Goal: Check status: Check status

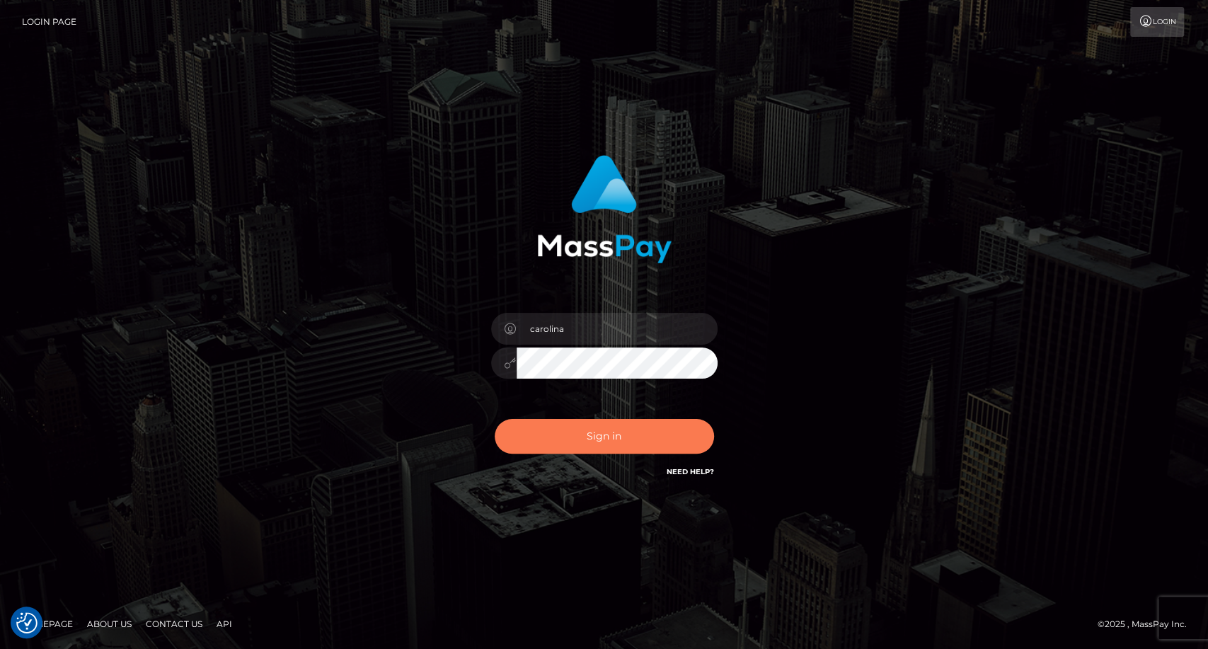
click at [536, 442] on button "Sign in" at bounding box center [604, 436] width 219 height 35
type input "carolina"
click at [558, 433] on button "Sign in" at bounding box center [604, 436] width 219 height 35
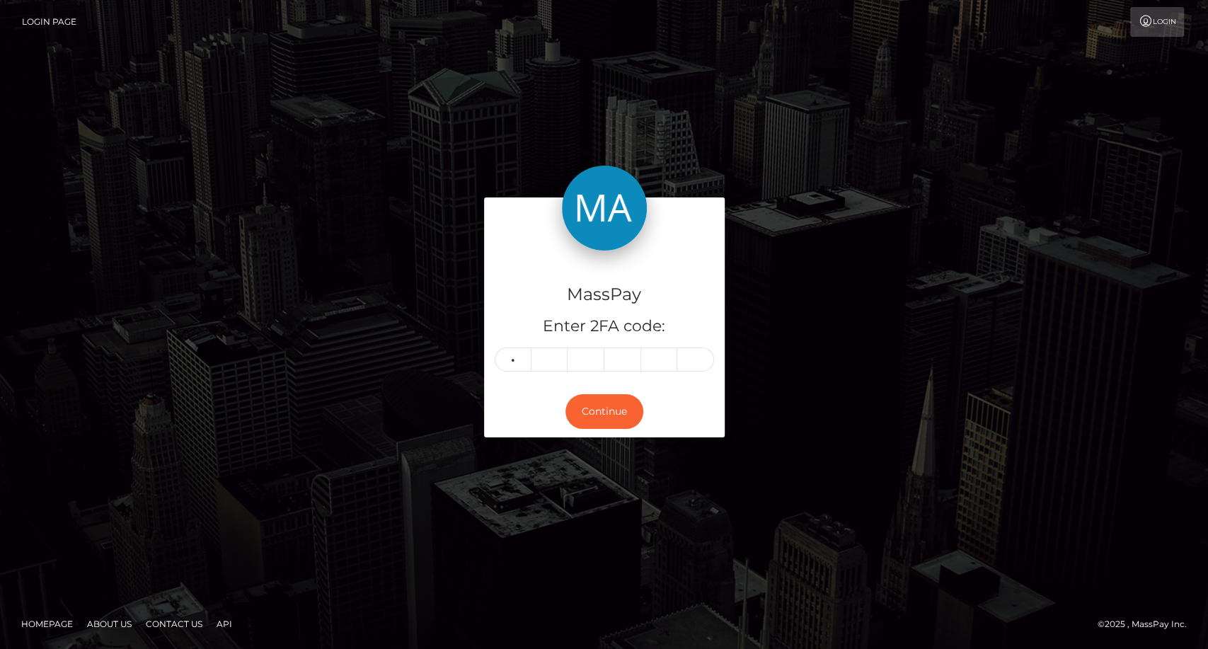
type input "4"
type input "3"
type input "1"
type input "4"
type input "8"
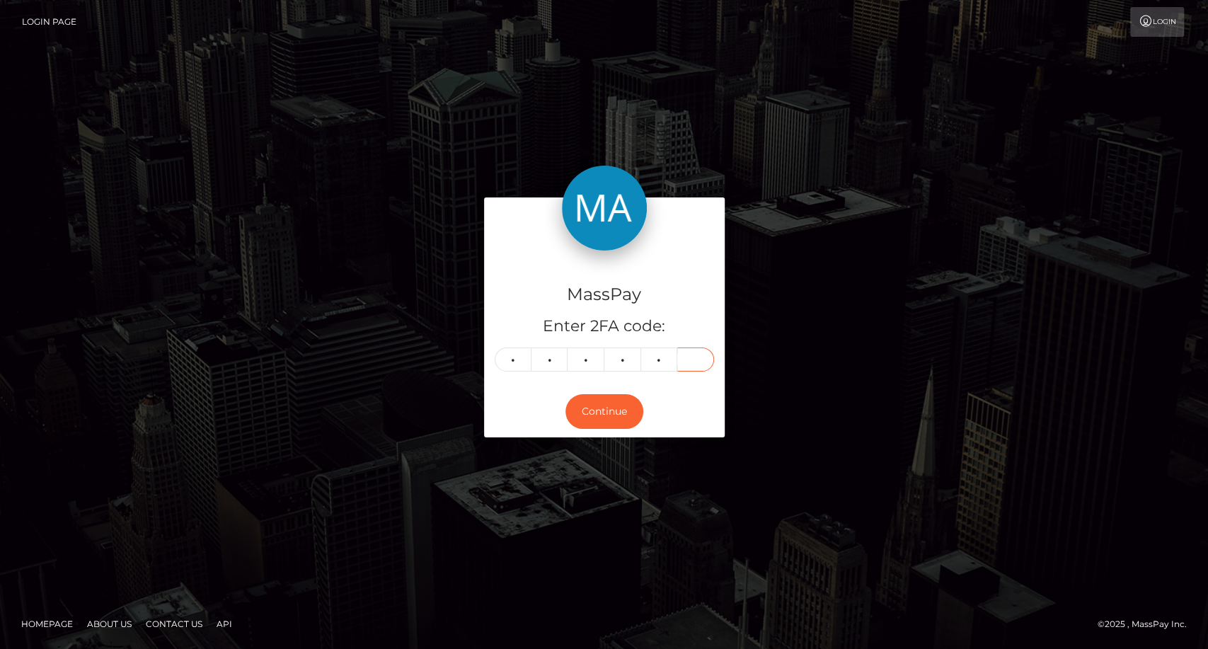
type input "0"
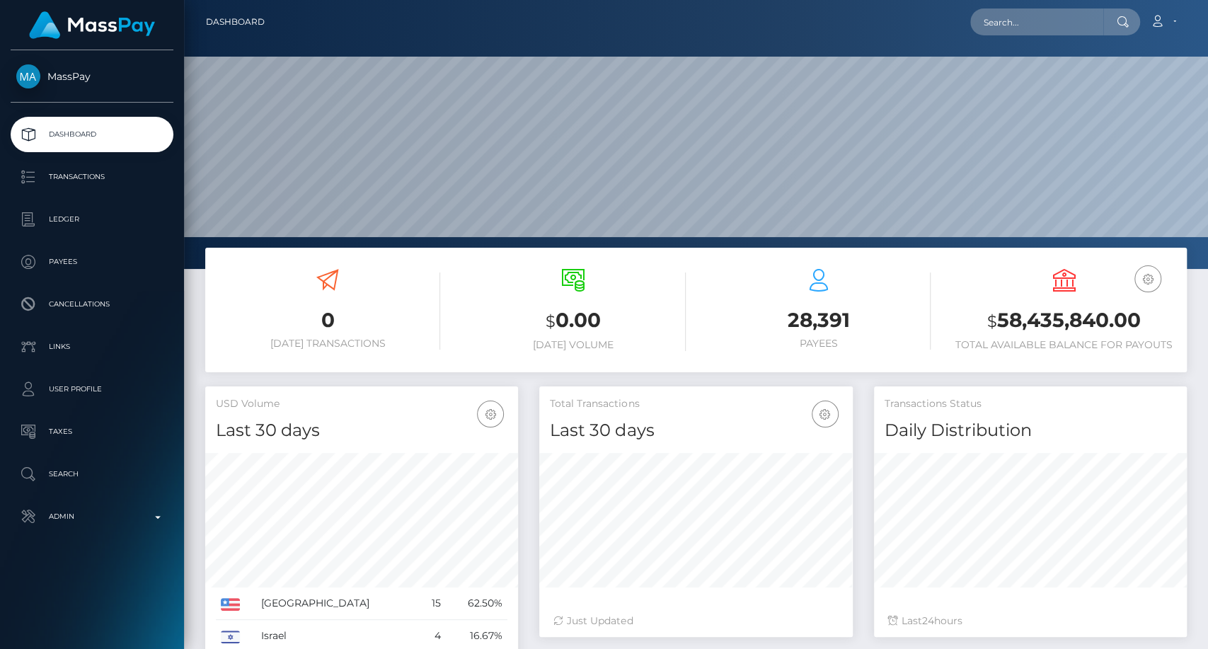
scroll to position [250, 313]
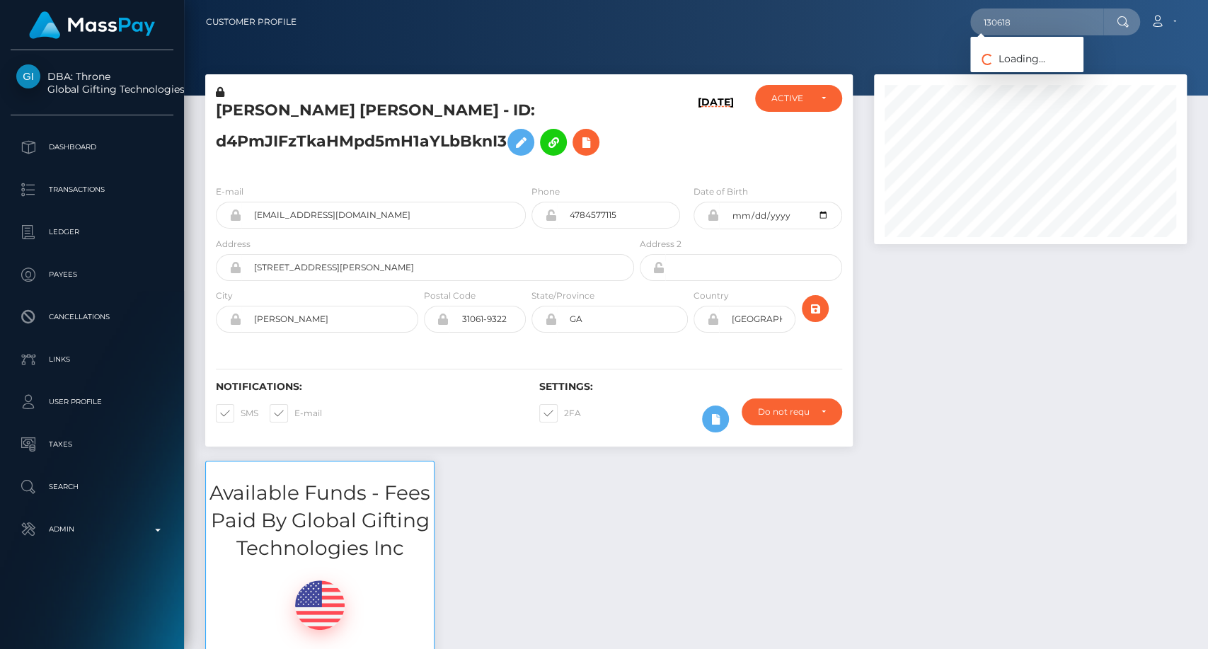
scroll to position [170, 313]
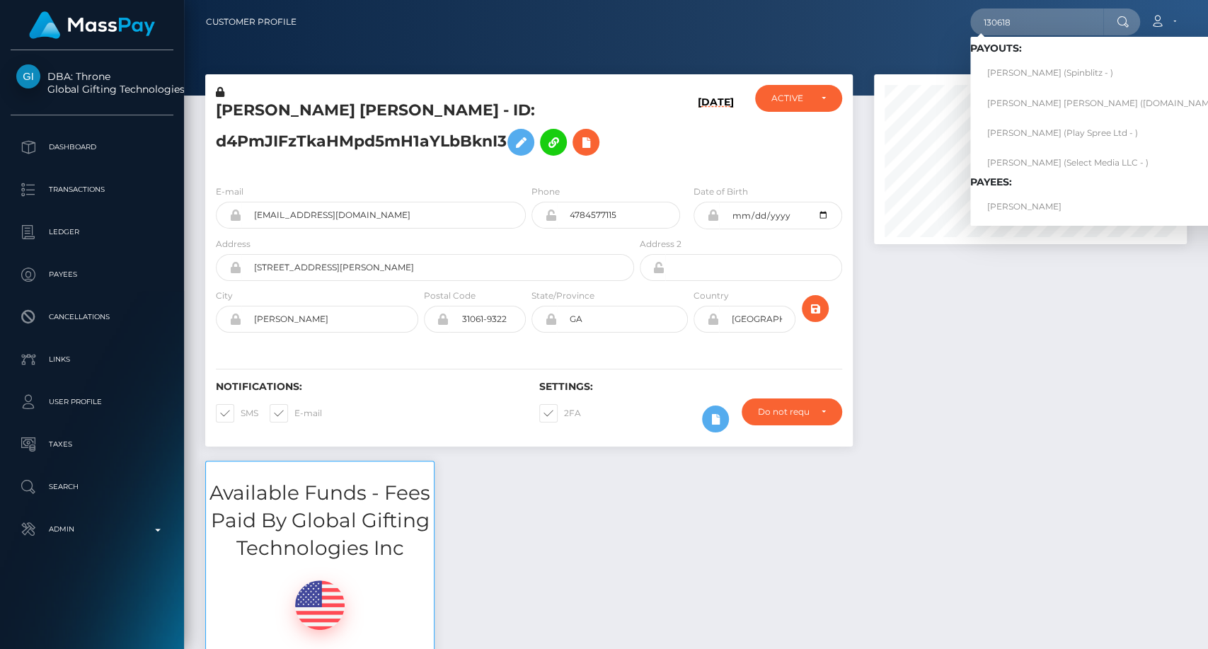
type input "130618"
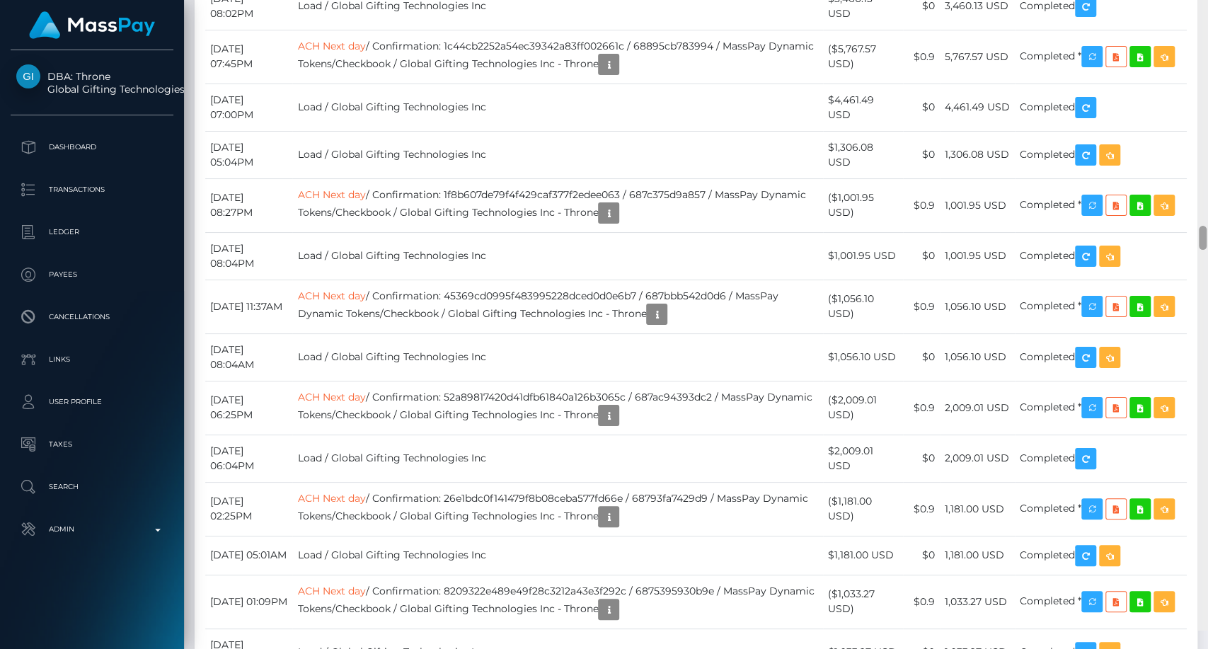
scroll to position [6511, 0]
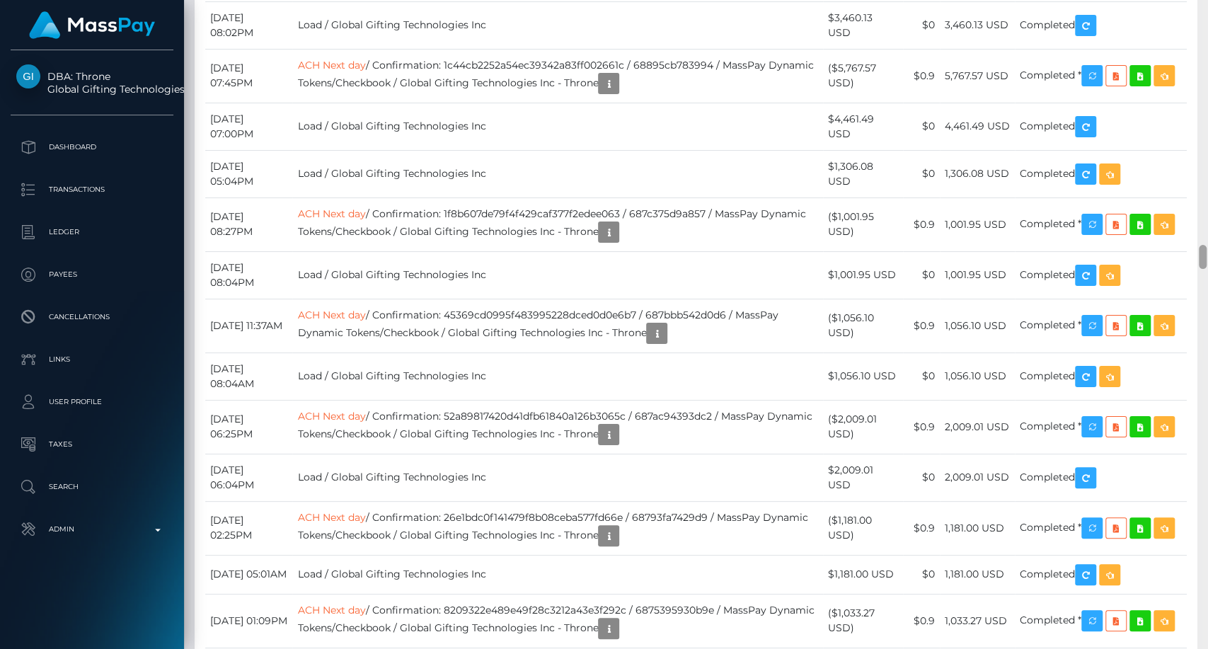
drag, startPoint x: 1200, startPoint y: 133, endPoint x: 1204, endPoint y: 260, distance: 126.8
click at [1204, 260] on div at bounding box center [1203, 257] width 8 height 24
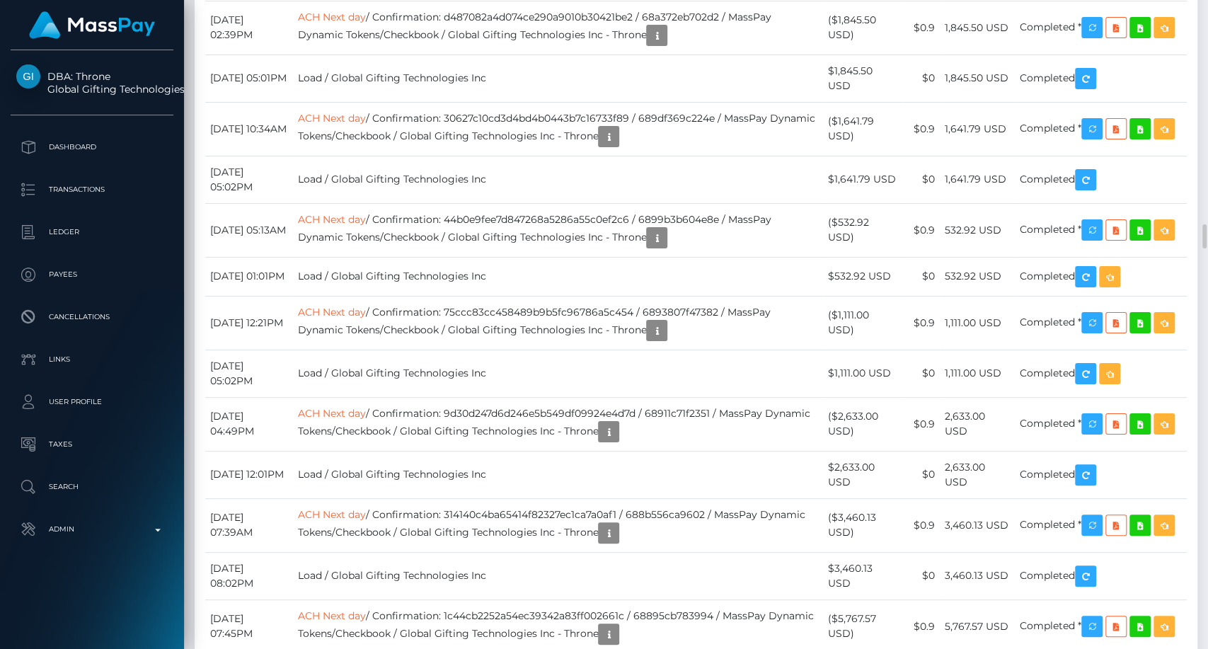
scroll to position [6432, 0]
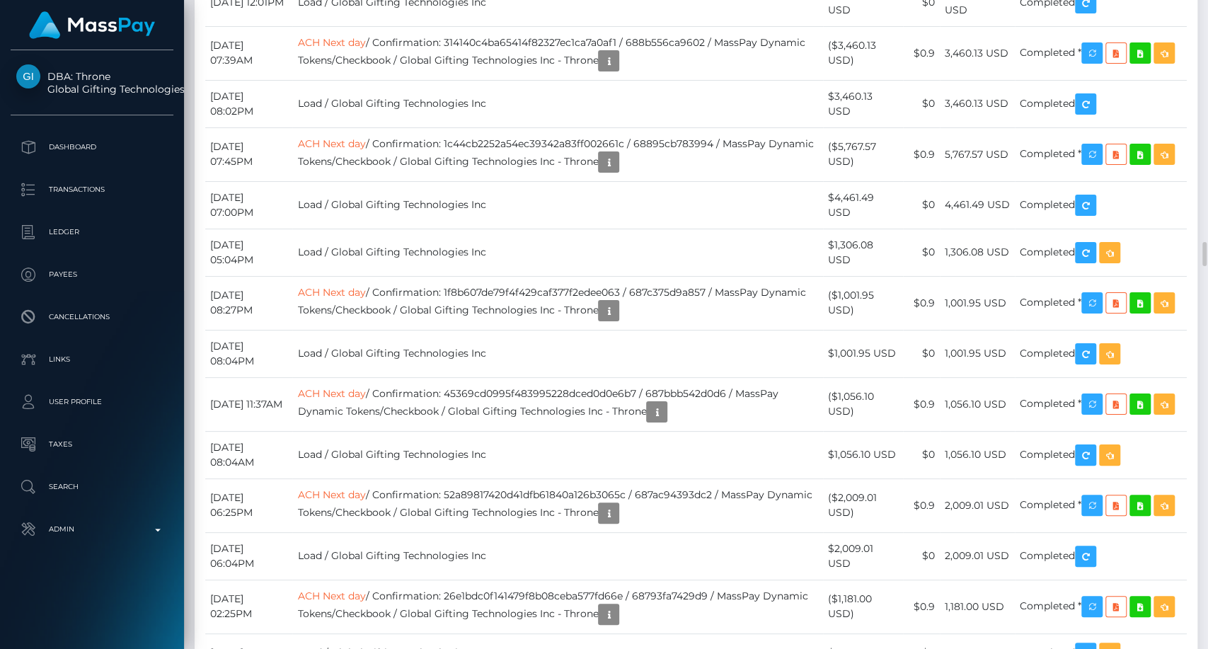
drag, startPoint x: 404, startPoint y: 328, endPoint x: 670, endPoint y: 326, distance: 265.5
copy td "Confirmation: 546042a278424a4381b6b505a8479f67 /"
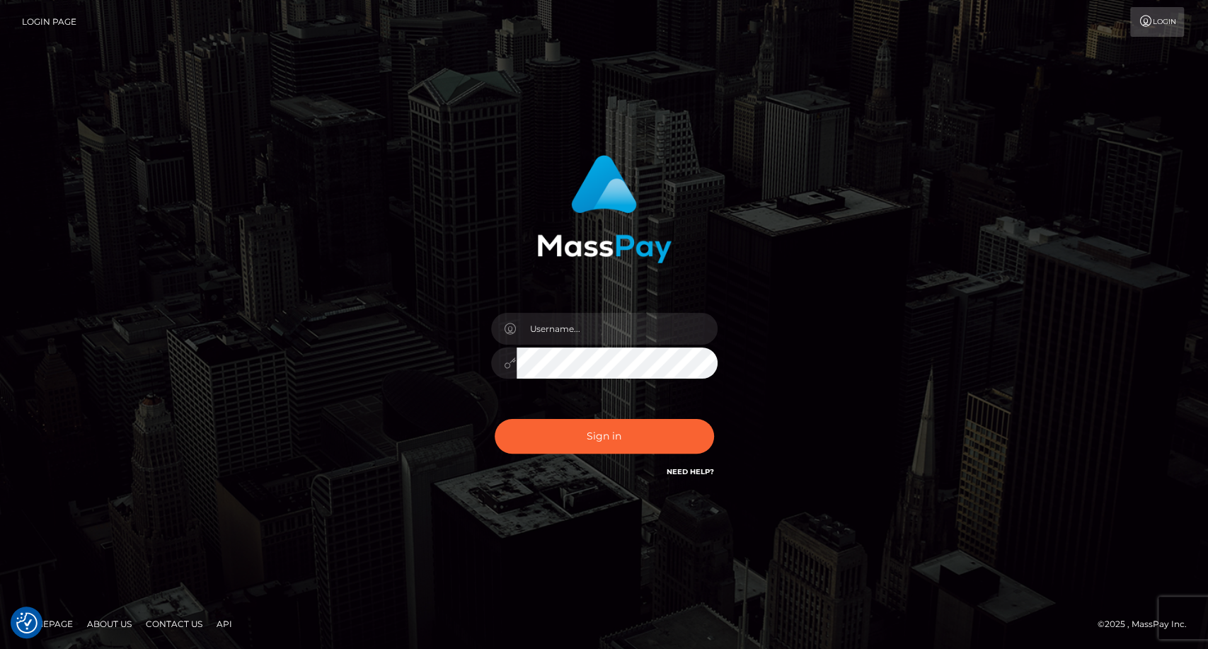
type input "carolina"
